Goal: Information Seeking & Learning: Compare options

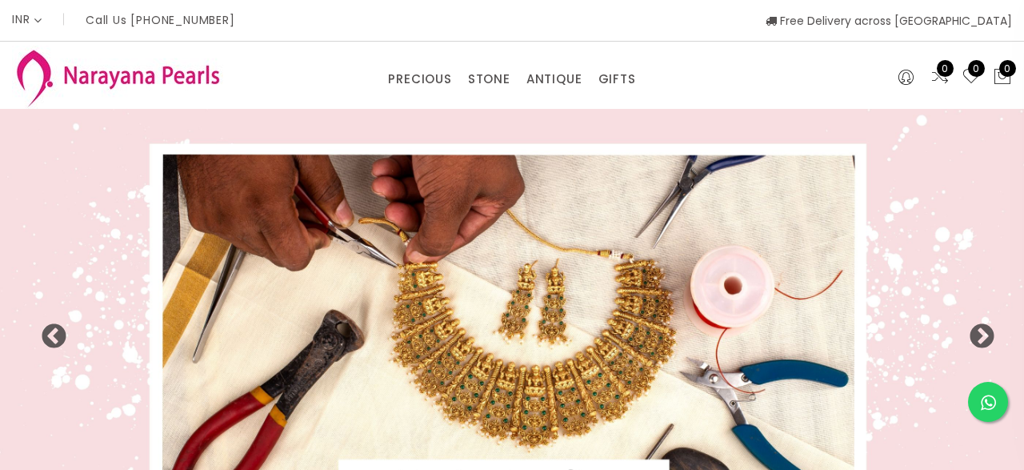
select select "INR"
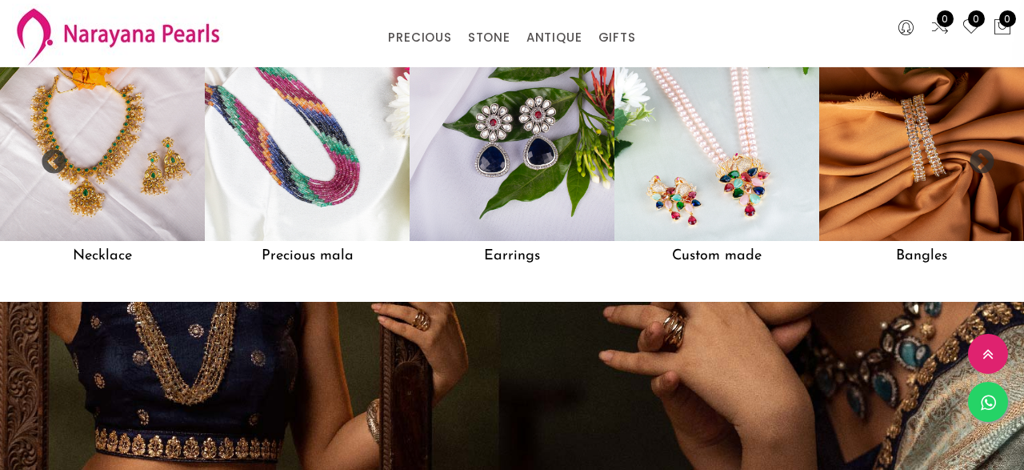
scroll to position [1330, 0]
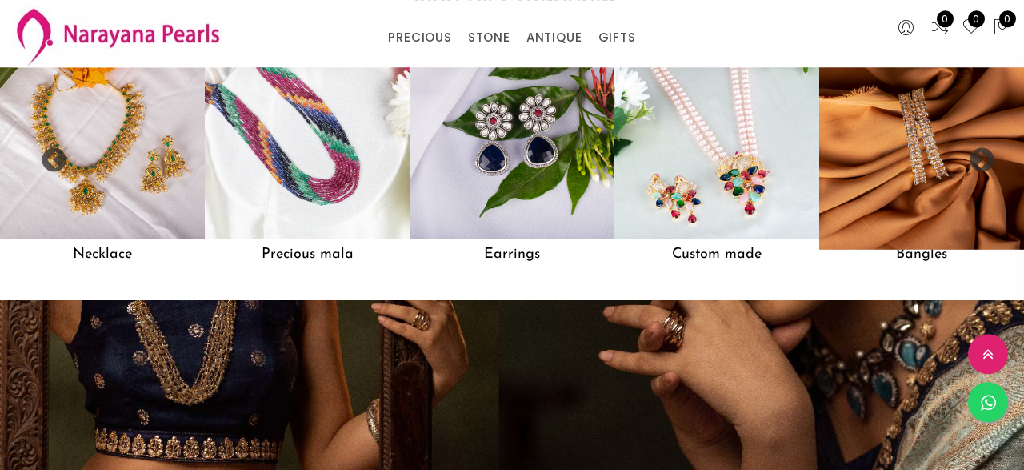
click at [919, 257] on h5 "Bangles" at bounding box center [921, 254] width 205 height 30
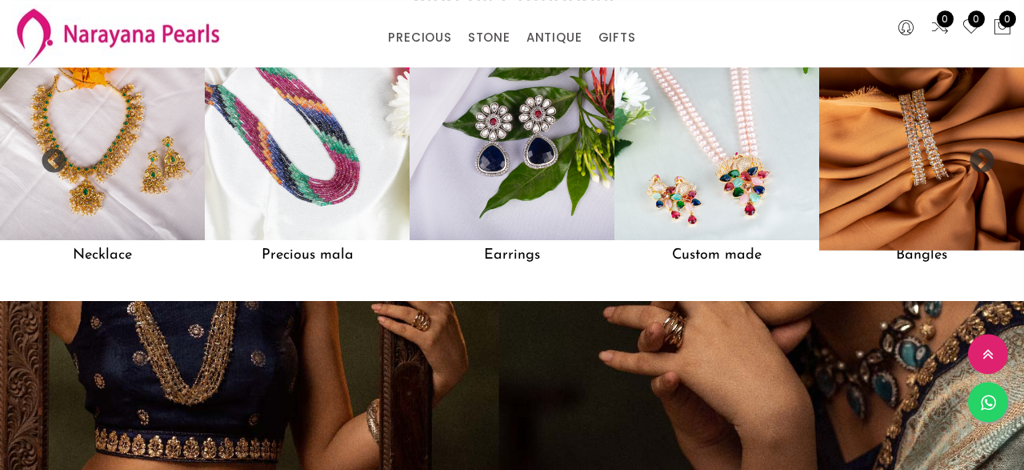
click at [929, 189] on img at bounding box center [922, 138] width 226 height 226
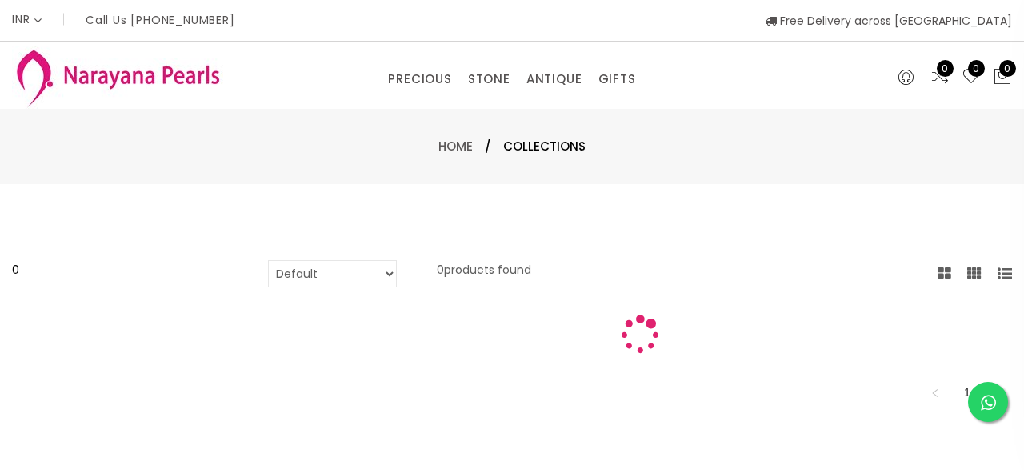
click at [929, 190] on div "0 Default Price - High to Low Price - Low to High 0 products found 1" at bounding box center [512, 334] width 1024 height 301
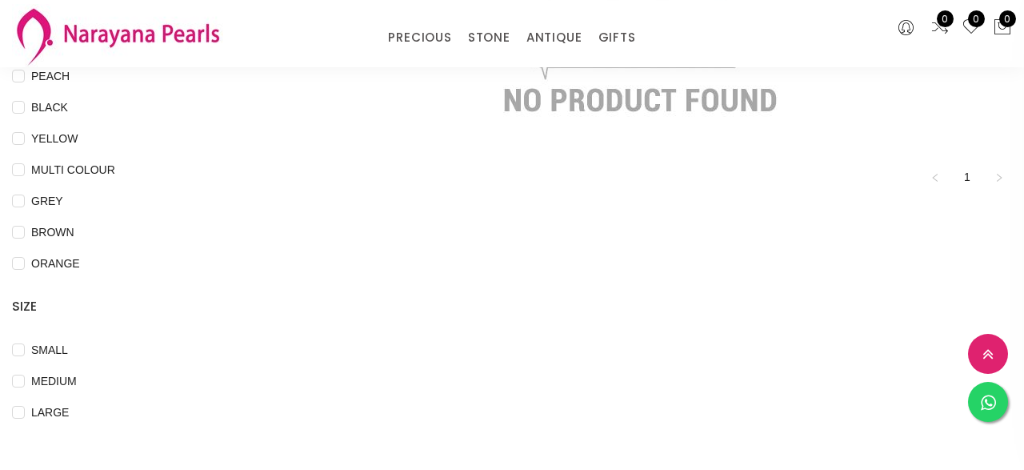
scroll to position [419, 0]
click at [22, 380] on input "MEDIUM" at bounding box center [18, 392] width 13 height 36
checkbox input "true"
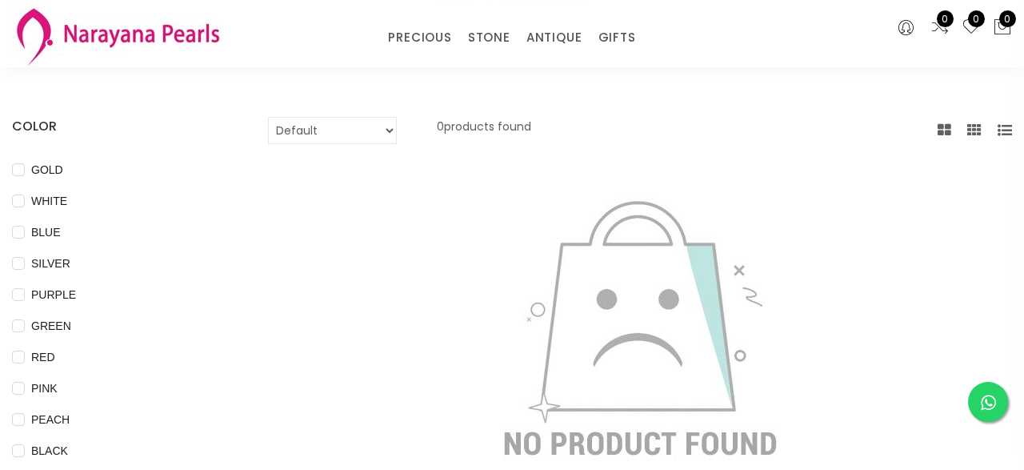
scroll to position [74, 0]
click at [20, 198] on input "WHITE" at bounding box center [18, 214] width 13 height 36
checkbox input "true"
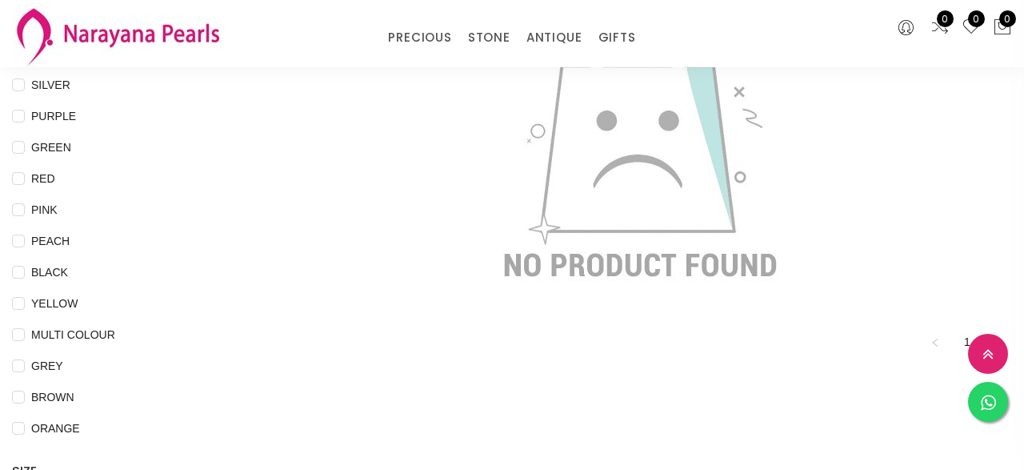
scroll to position [255, 0]
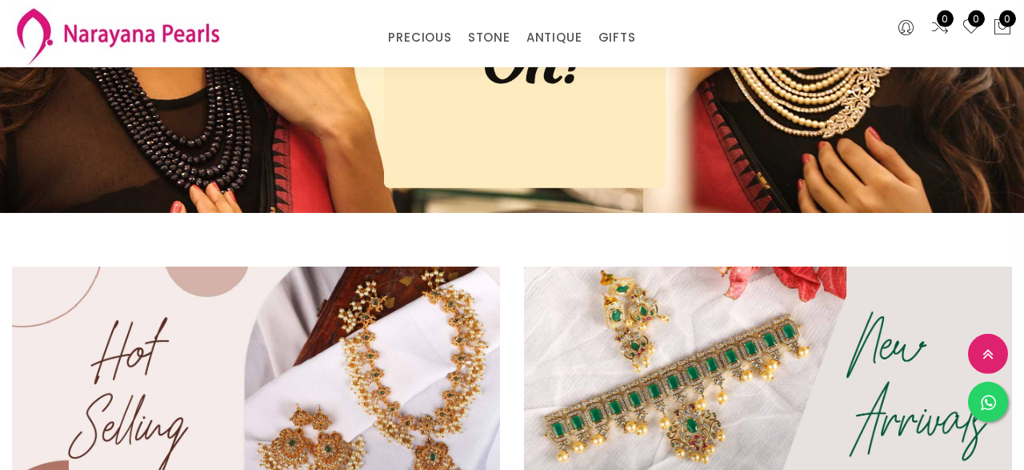
scroll to position [1341, 0]
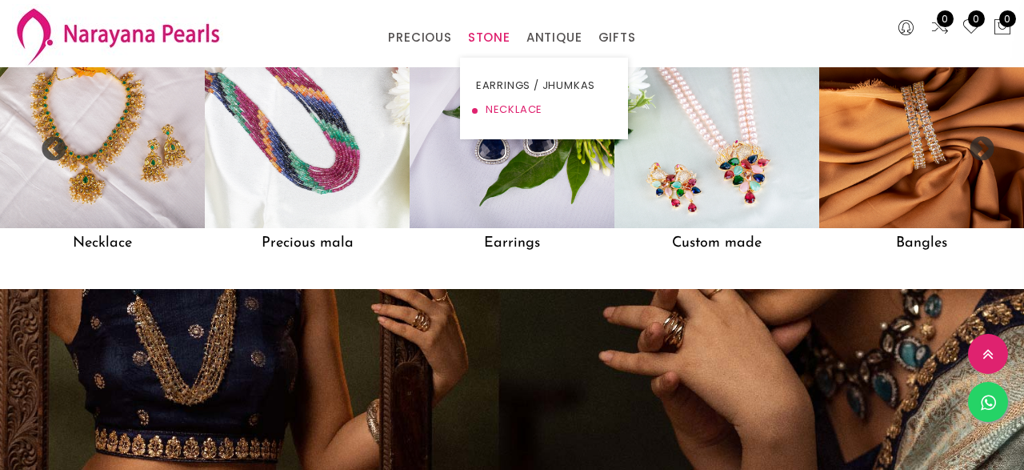
click at [511, 108] on link "NECKLACE" at bounding box center [544, 110] width 136 height 24
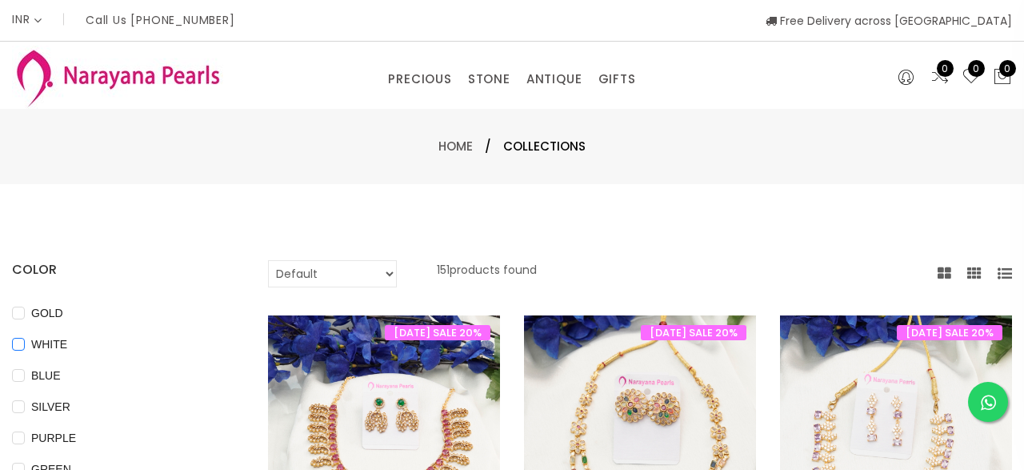
click at [26, 343] on span "WHITE" at bounding box center [49, 344] width 49 height 18
click at [25, 343] on input "WHITE" at bounding box center [18, 356] width 13 height 36
checkbox input "true"
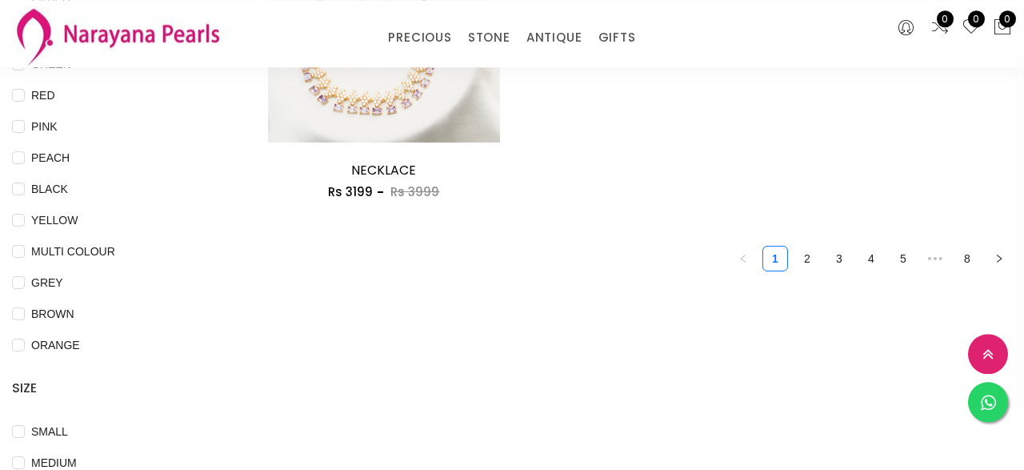
scroll to position [338, 0]
